Goal: Information Seeking & Learning: Learn about a topic

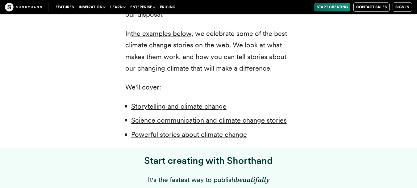
scroll to position [494, 0]
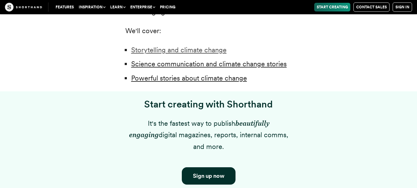
click at [202, 49] on link "Storytelling and climate change" at bounding box center [178, 50] width 95 height 8
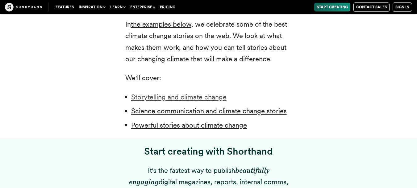
scroll to position [435, 0]
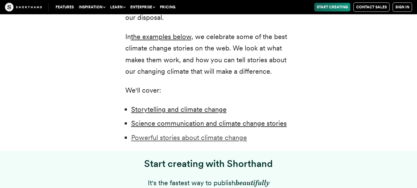
click at [197, 135] on link "Powerful stories about climate change" at bounding box center [189, 137] width 116 height 8
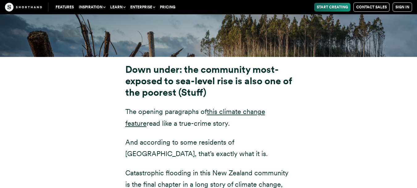
scroll to position [2245, 0]
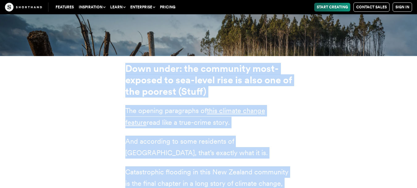
drag, startPoint x: 126, startPoint y: 33, endPoint x: 262, endPoint y: 186, distance: 204.4
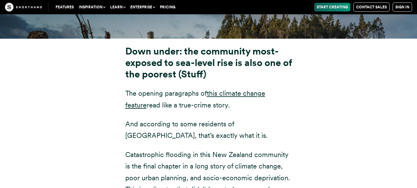
click at [297, 178] on div "Down under: the community most-exposed to sea-level rise is also one of the poo…" at bounding box center [209, 180] width 192 height 268
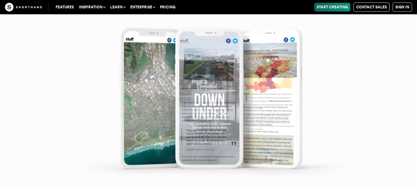
scroll to position [2621, 0]
click at [351, 110] on img at bounding box center [208, 94] width 417 height 188
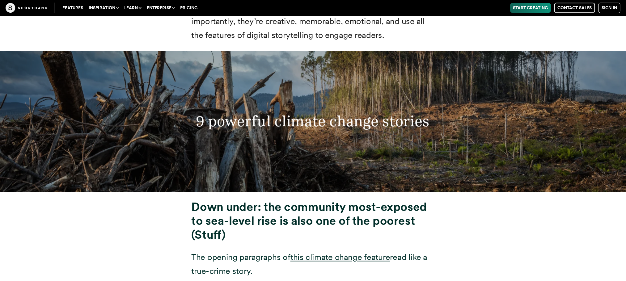
scroll to position [2279, 0]
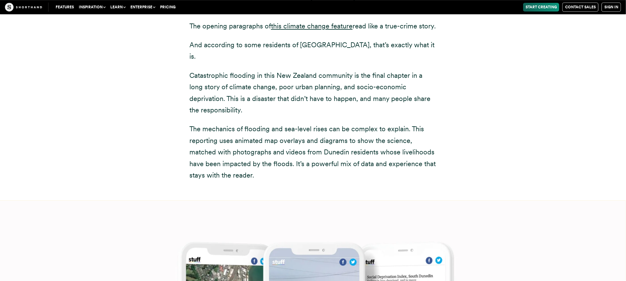
drag, startPoint x: 378, startPoint y: 10, endPoint x: 395, endPoint y: 205, distance: 195.9
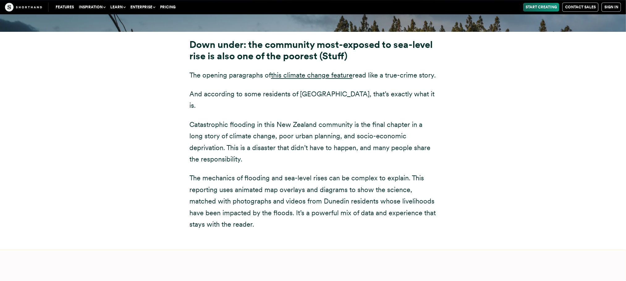
scroll to position [2262, 0]
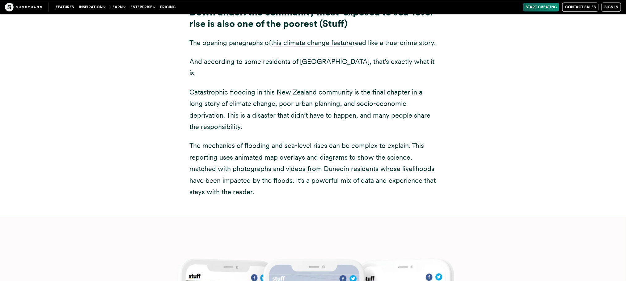
click at [417, 85] on div "Down under: the community most-exposed to sea-level rise is also one of the poo…" at bounding box center [313, 108] width 544 height 218
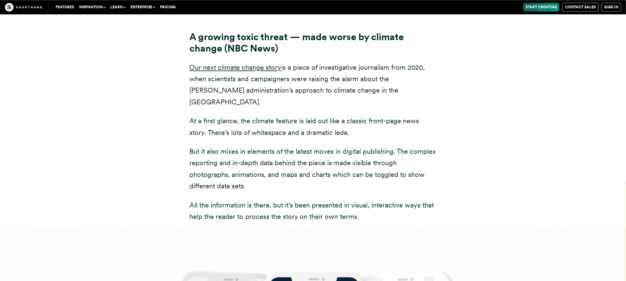
scroll to position [4486, 0]
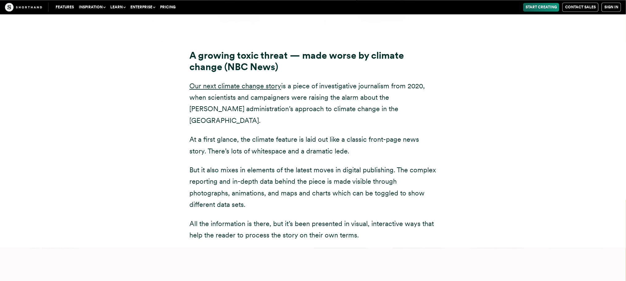
click at [417, 162] on div "A growing toxic threat — made worse by climate change (NBC News) Our next clima…" at bounding box center [313, 146] width 544 height 206
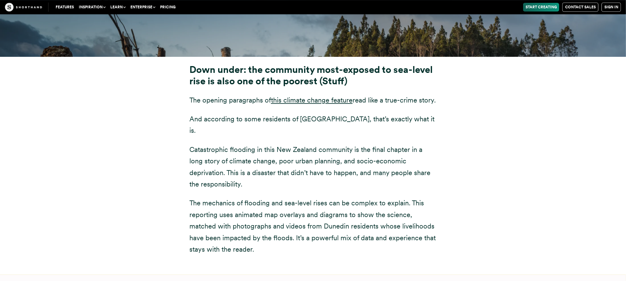
scroll to position [2207, 0]
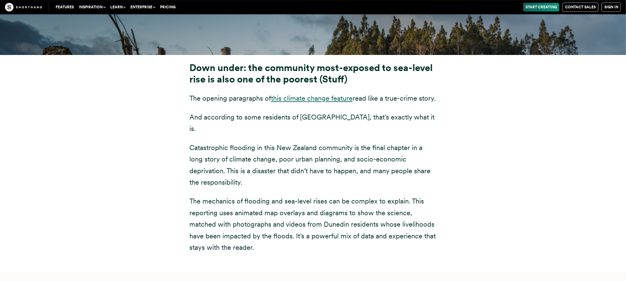
click at [334, 94] on link "this climate change feature" at bounding box center [312, 98] width 82 height 8
